Goal: Information Seeking & Learning: Learn about a topic

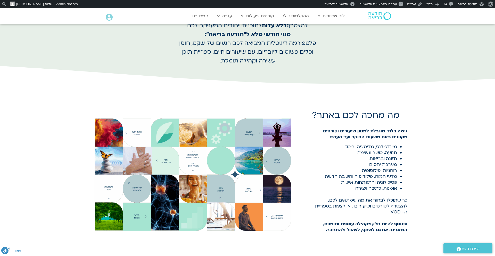
click at [376, 19] on img at bounding box center [379, 16] width 23 height 8
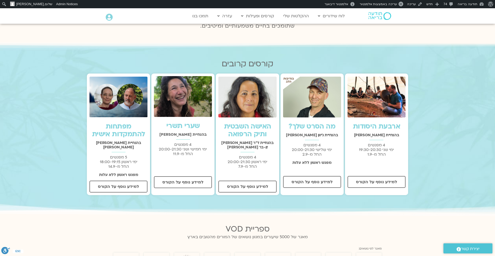
scroll to position [135, 0]
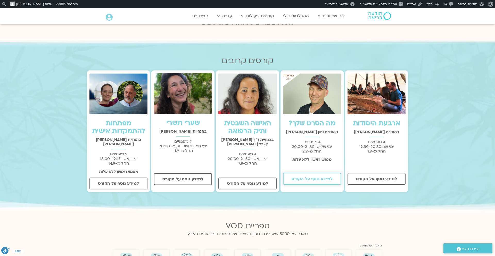
click at [319, 176] on span "למידע נוסף על הקורס" at bounding box center [311, 178] width 41 height 5
click at [315, 119] on link "מה הסרט שלך?" at bounding box center [311, 123] width 47 height 9
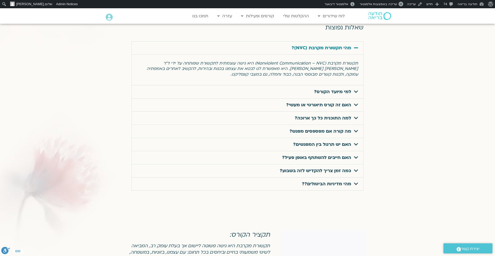
scroll to position [1658, 0]
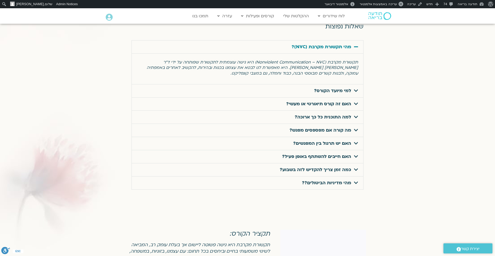
click at [352, 180] on span at bounding box center [354, 182] width 7 height 5
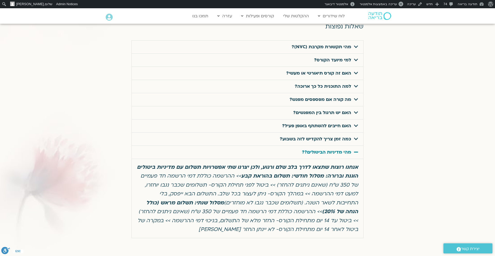
click at [352, 173] on em "אנחנו רוצות שתצאו לדרך בלב שלם ורגוע, ולכן יצרנו שתי אפשרויות תשלום עם מדיניות …" at bounding box center [247, 197] width 221 height 69
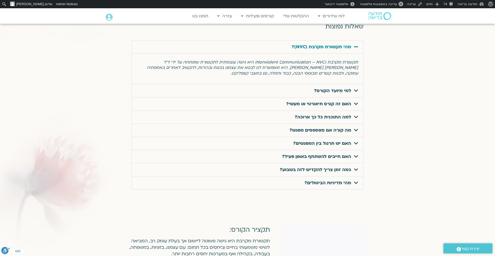
click at [311, 180] on link "מהי מדיניות הביטולים?" at bounding box center [327, 183] width 47 height 6
click at [290, 176] on div "מהי מדיניות הביטולים?" at bounding box center [247, 182] width 231 height 13
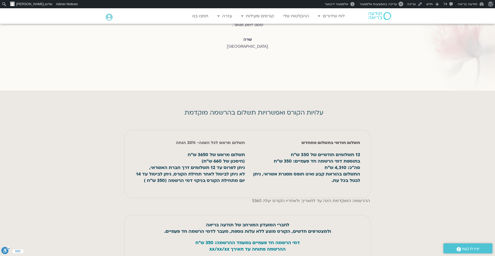
scroll to position [2154, 0]
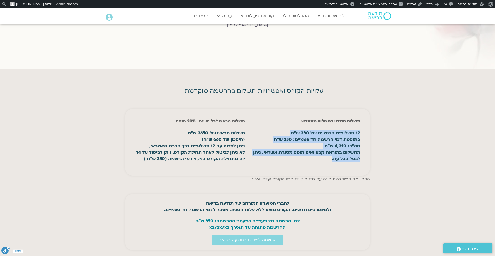
drag, startPoint x: 316, startPoint y: 127, endPoint x: 357, endPoint y: 102, distance: 47.5
click at [357, 130] on p "12 תשלומים חודשיים של 330 ש״ח בתוספת דמי הרשמה חד פעמיים: 350 ש״ח סה״כ: 4,310 ש…" at bounding box center [305, 146] width 110 height 32
copy strong "12 תשלומים חודשיים של 330 ש״ח בתוספת דמי הרשמה חד פעמיים: 350 ש״ח סה״כ: 4,310 ש…"
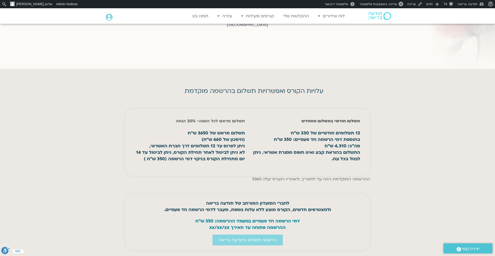
click at [230, 149] on strong "לא ניתן לביטול לאחר תחילת הקורס, ניתן לביטול עד 14 יום מתחילת הקורס בניקוי דמי …" at bounding box center [190, 155] width 109 height 12
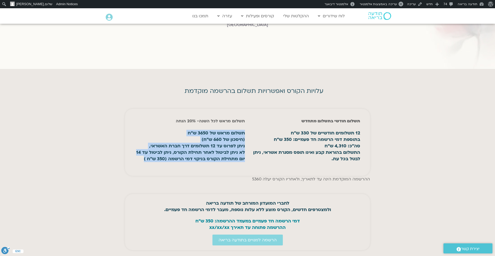
drag, startPoint x: 241, startPoint y: 100, endPoint x: 232, endPoint y: 133, distance: 34.2
click at [232, 133] on p "תשלום מראש של 3650 ש״ח (חיסכון של 660 ש״ח) ניתן לפרוס עד 12 תשלומים דרך חברת הא…" at bounding box center [190, 146] width 110 height 32
copy p "תשלום מראש של 3650 ש״ח (חיסכון של 660 ש״ח) ניתן לפרוס עד 12 תשלומים דרך חברת הא…"
